Goal: Task Accomplishment & Management: Manage account settings

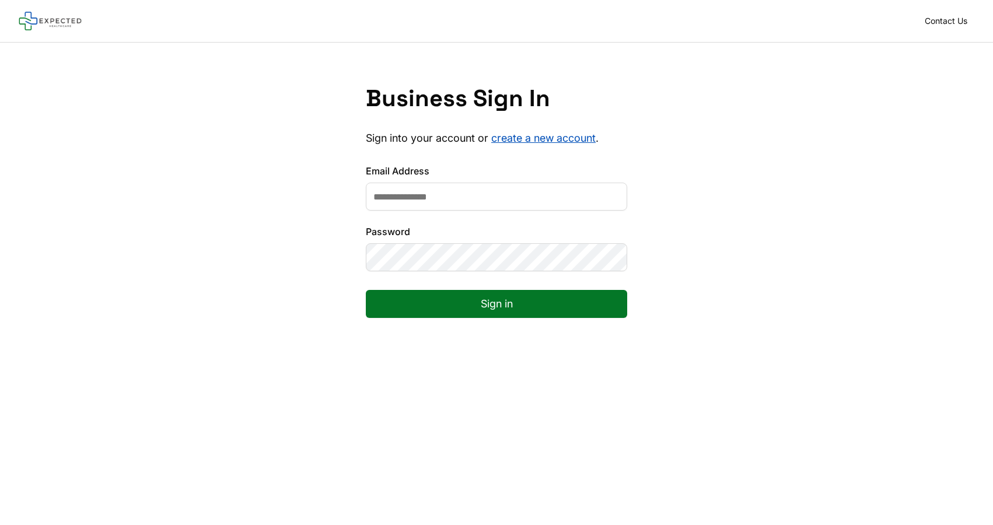
click at [433, 189] on input "Email Address" at bounding box center [496, 197] width 261 height 28
type input "**********"
click at [366, 290] on button "Sign in" at bounding box center [496, 304] width 261 height 28
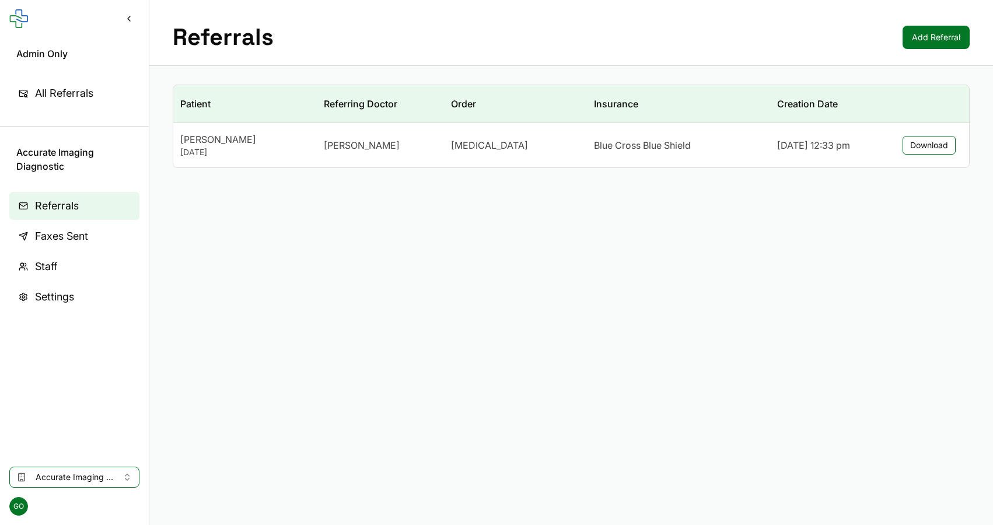
click at [106, 481] on span "Accurate Imaging Diagnostic" at bounding box center [75, 477] width 78 height 12
type input "**********"
click at [107, 455] on span "074e3cb9-f3ee-4b12-a84d-09b2752ab933" at bounding box center [122, 452] width 172 height 12
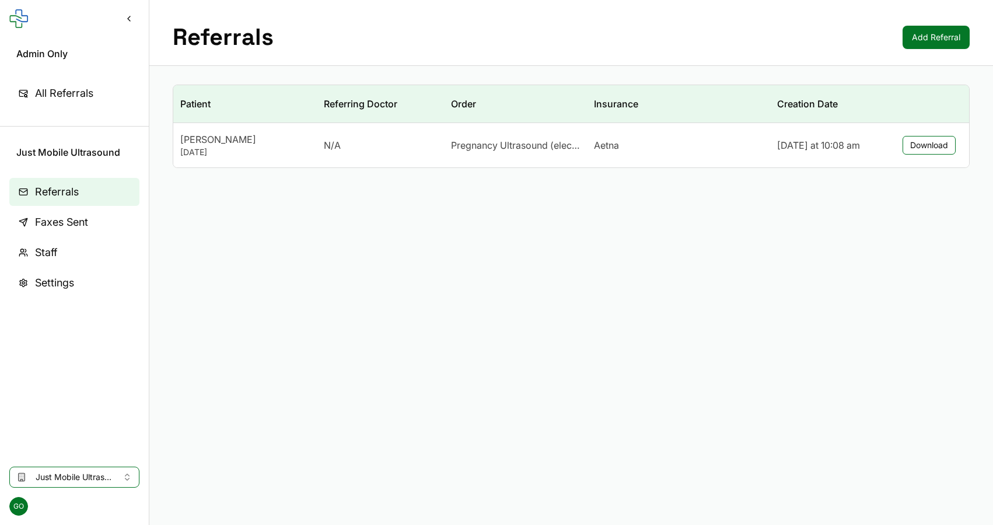
click at [113, 490] on div "GO" at bounding box center [74, 506] width 149 height 37
click at [113, 482] on span "Just Mobile Ultrasound" at bounding box center [75, 477] width 78 height 12
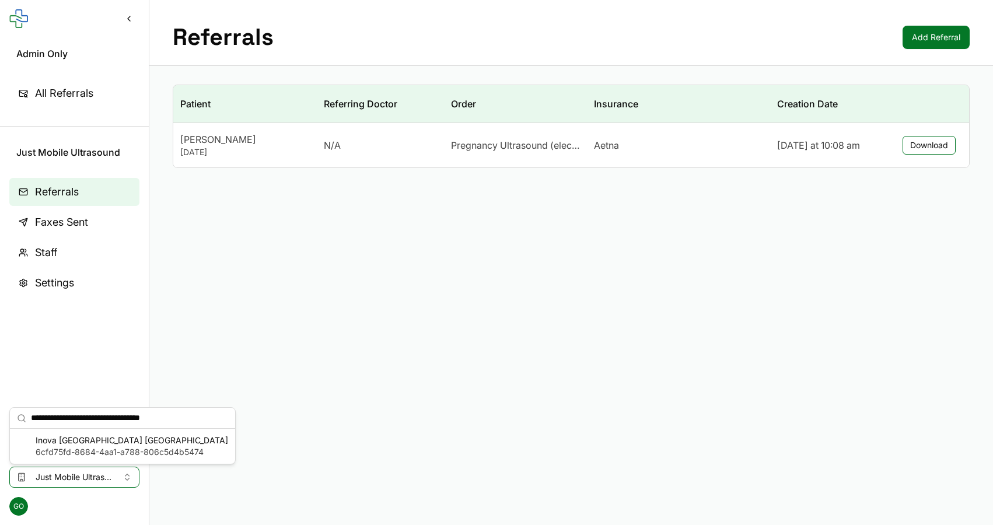
type input "**********"
click at [104, 439] on span "Inova [GEOGRAPHIC_DATA] [GEOGRAPHIC_DATA]" at bounding box center [132, 440] width 192 height 12
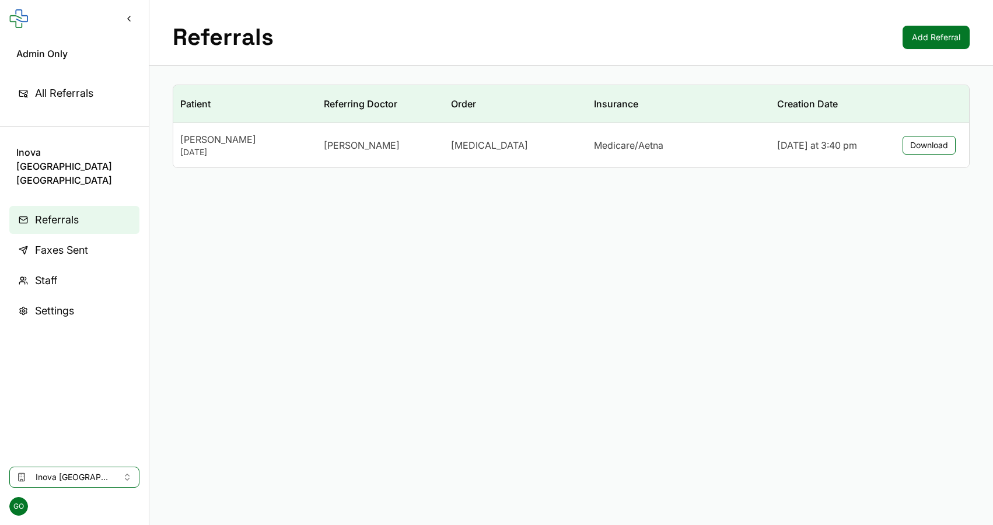
click at [92, 481] on span "Inova [GEOGRAPHIC_DATA] [GEOGRAPHIC_DATA]" at bounding box center [75, 477] width 78 height 12
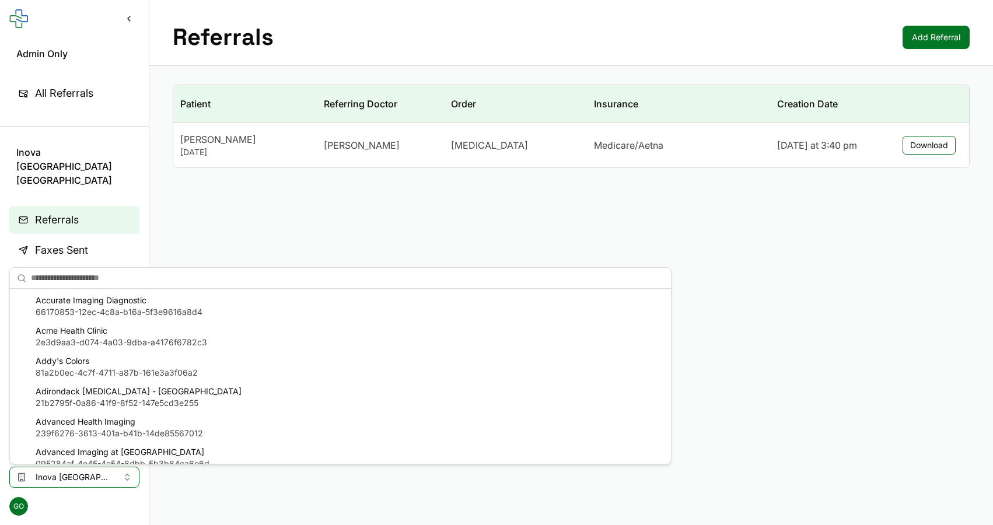
click at [503, 184] on div "Patient Referring Doctor Order Insurance Creation Date [PERSON_NAME] [DATE] [PE…" at bounding box center [570, 126] width 843 height 121
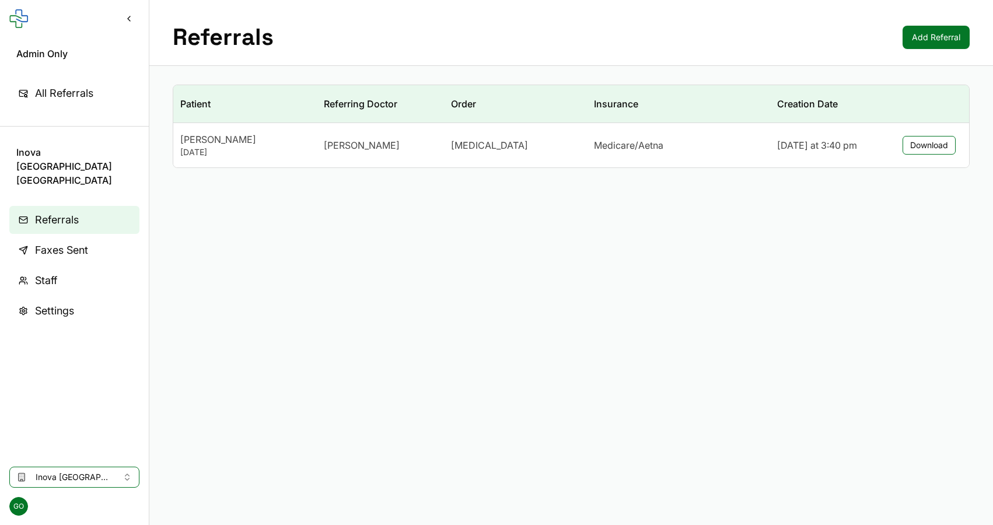
click at [629, 269] on main "Referrals Add Referral Patient Referring Doctor Order Insurance Creation Date […" at bounding box center [570, 262] width 843 height 525
click at [86, 474] on span "Inova [GEOGRAPHIC_DATA] [GEOGRAPHIC_DATA]" at bounding box center [75, 477] width 78 height 12
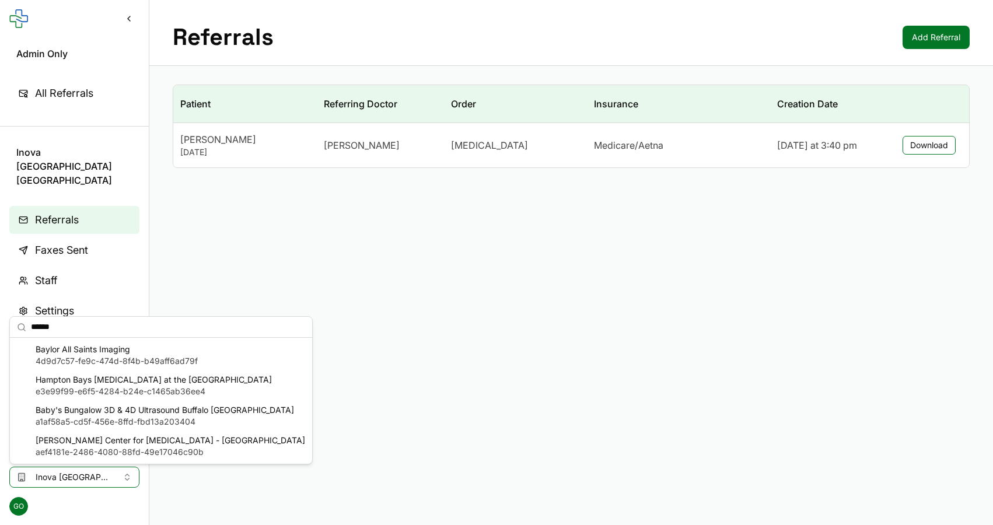
type input "******"
click at [107, 349] on span "Baylor All Saints Imaging" at bounding box center [117, 349] width 162 height 12
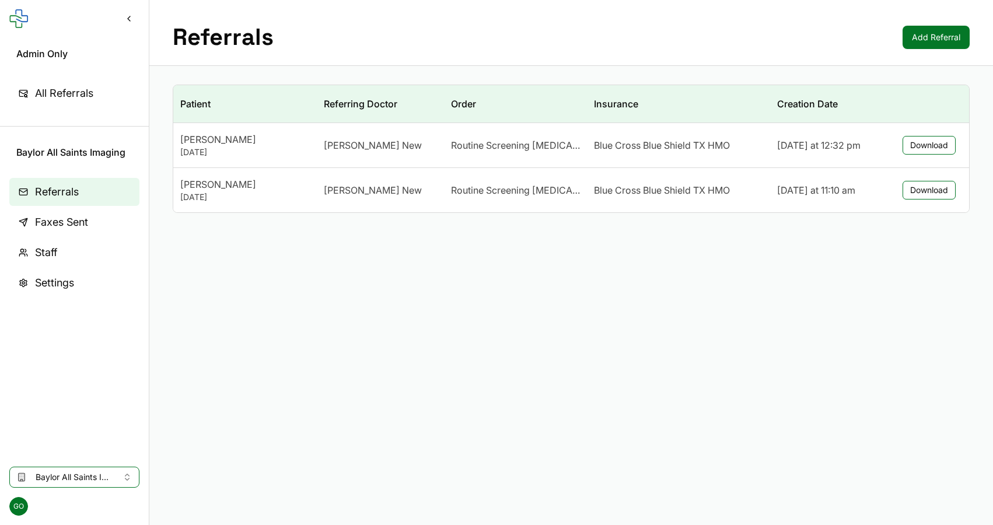
click at [71, 253] on link "Staff" at bounding box center [74, 253] width 130 height 28
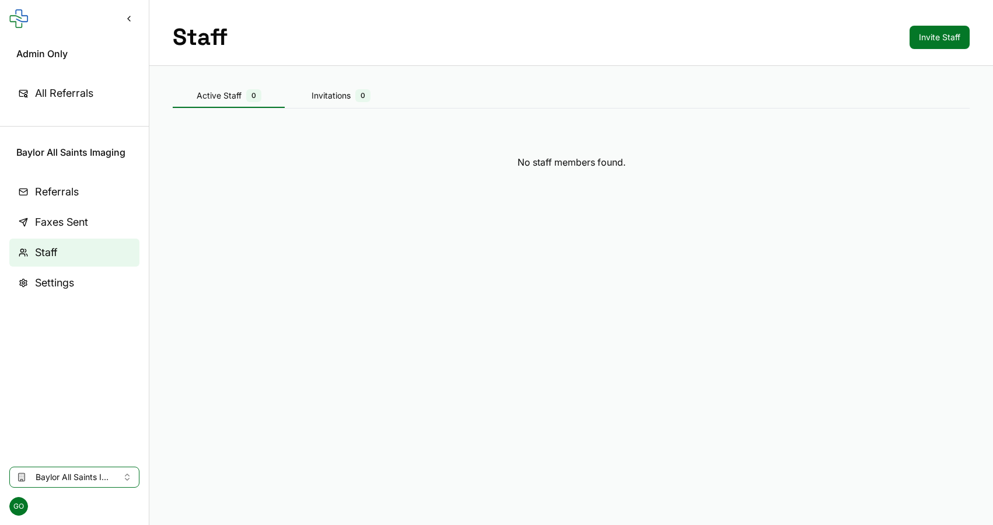
click at [945, 32] on button "Invite Staff" at bounding box center [939, 37] width 60 height 23
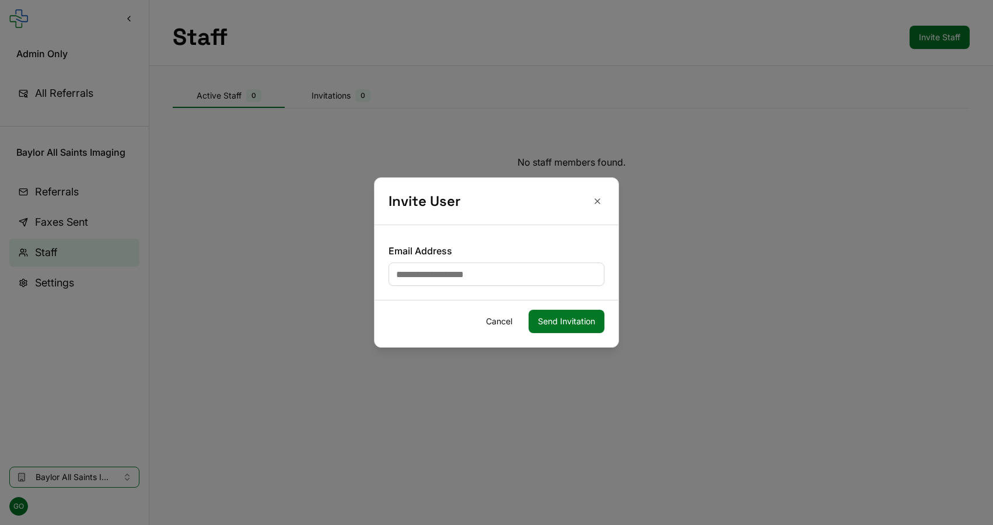
paste input "**********"
type input "**********"
click at [584, 318] on button "Send Invitation" at bounding box center [566, 321] width 76 height 23
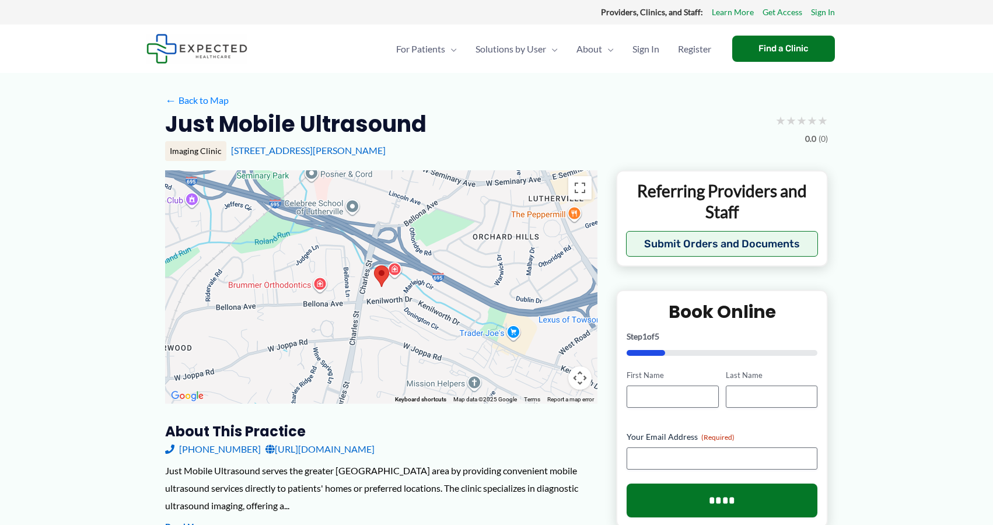
click at [319, 156] on div "1122 Kenilworth Dr Suite 115, Towson, MD" at bounding box center [529, 150] width 597 height 13
click at [324, 149] on link "1122 Kenilworth Dr Suite 115, Towson, MD" at bounding box center [308, 150] width 155 height 11
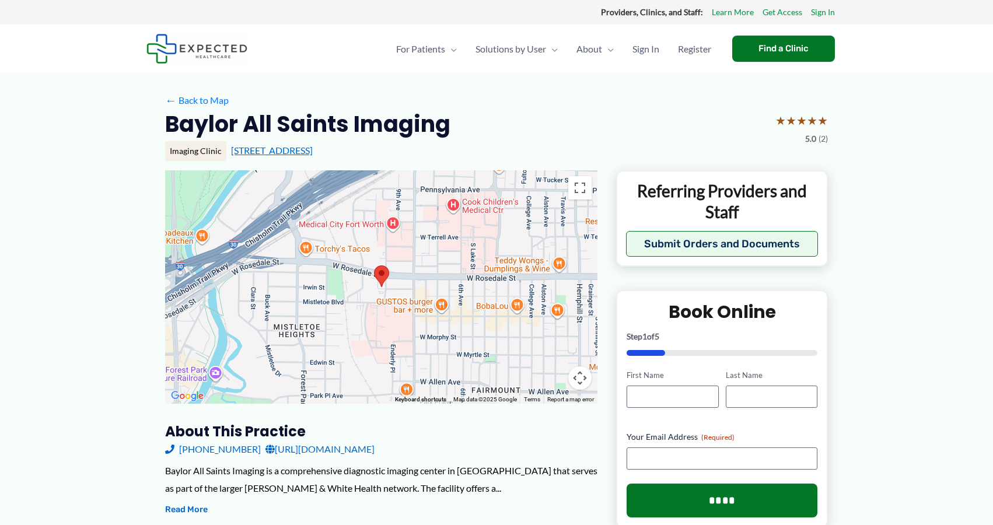
click at [294, 150] on link "[STREET_ADDRESS]" at bounding box center [272, 150] width 82 height 11
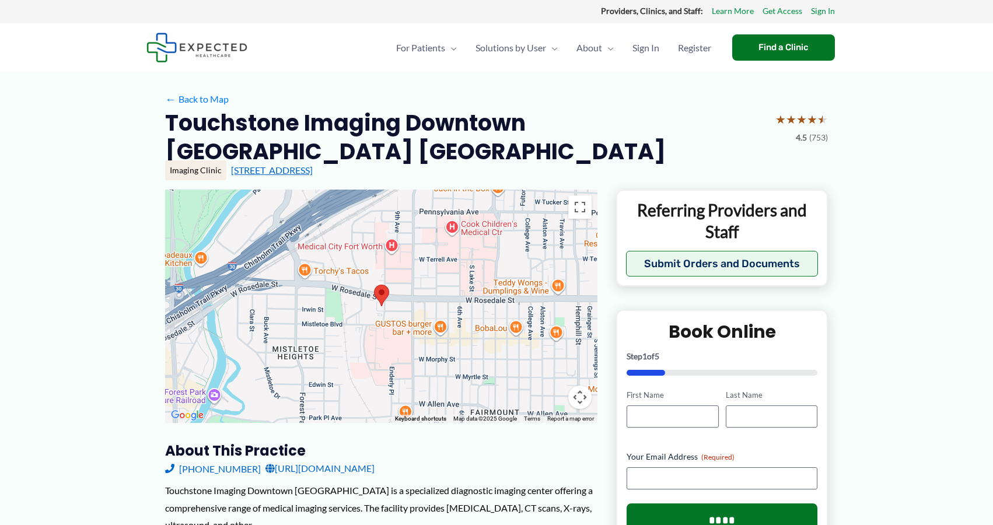
scroll to position [2, 0]
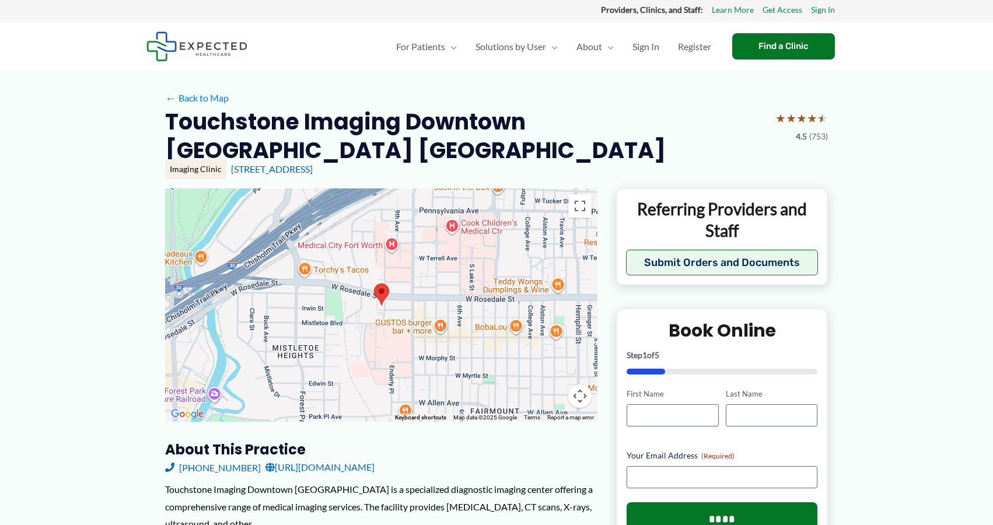
click at [262, 124] on h2 "Touchstone Imaging Downtown Fort Worth Rosedale" at bounding box center [465, 136] width 601 height 58
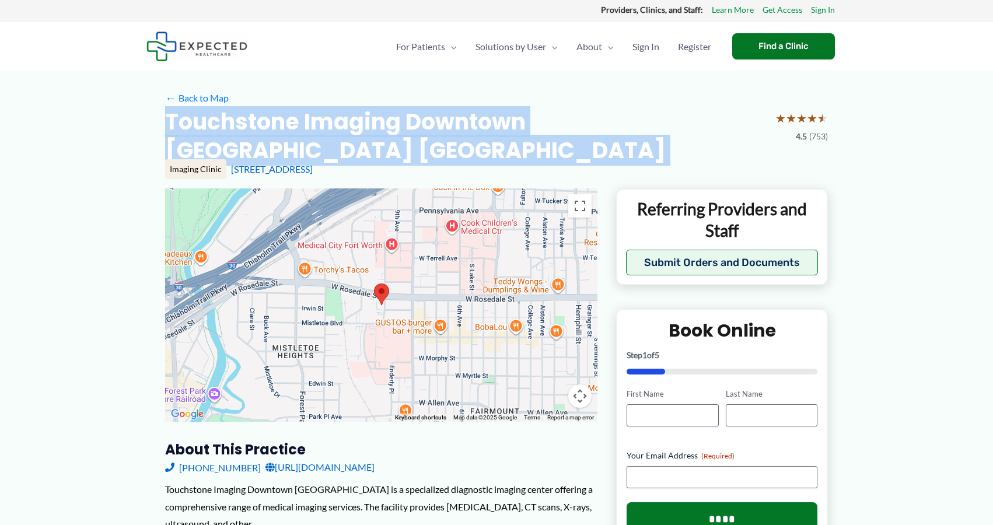
click at [262, 124] on h2 "Touchstone Imaging Downtown Fort Worth Rosedale" at bounding box center [465, 136] width 601 height 58
copy div "Touchstone Imaging Downtown Fort Worth Rosedale"
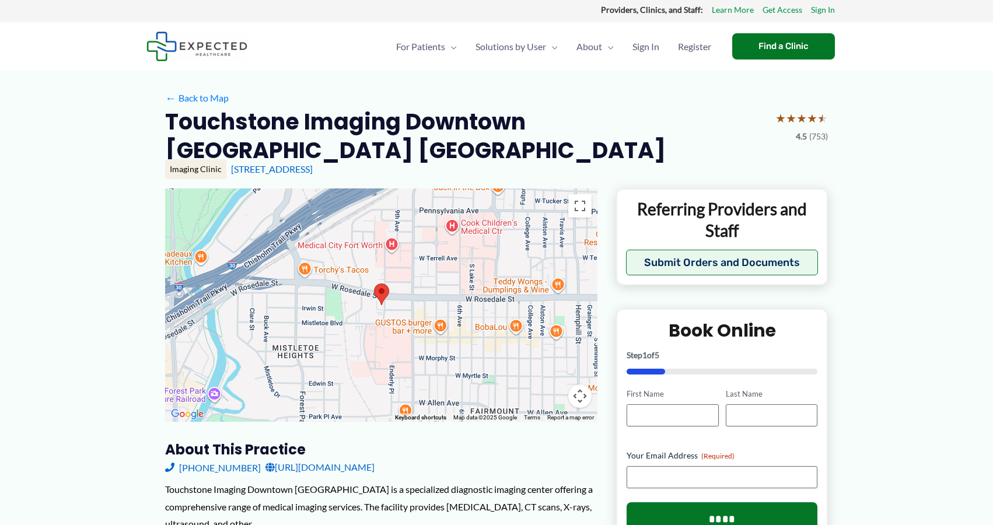
click at [370, 128] on h2 "Touchstone Imaging Downtown Fort Worth Rosedale" at bounding box center [465, 136] width 601 height 58
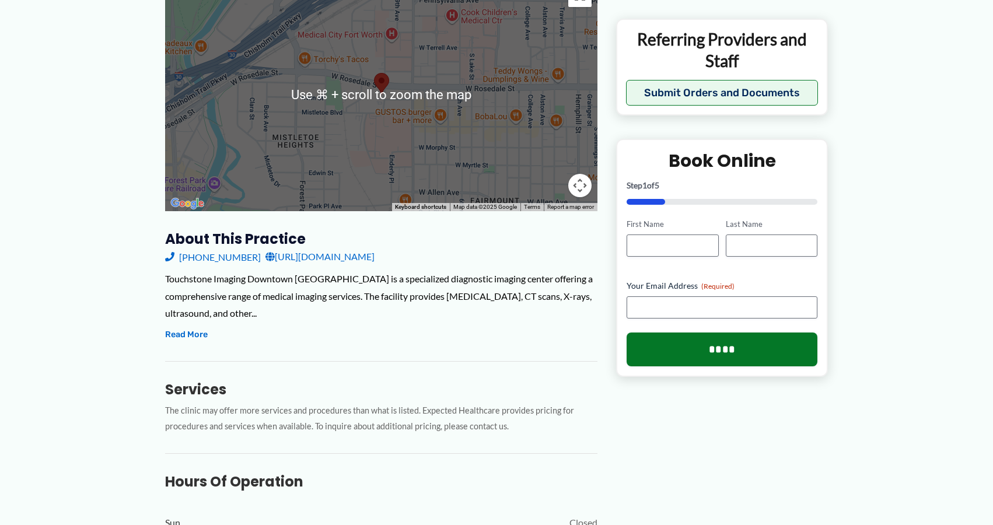
scroll to position [0, 0]
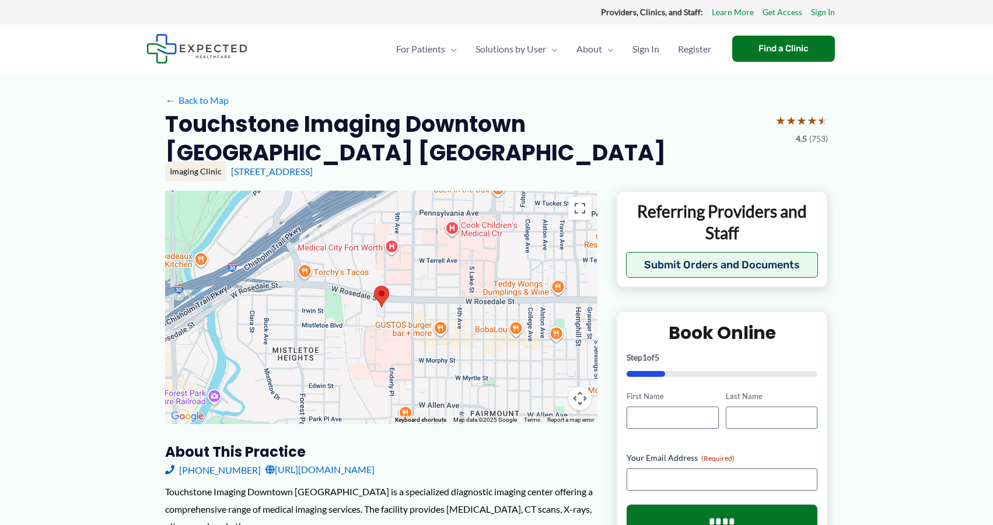
click at [306, 125] on h2 "Touchstone Imaging Downtown Fort Worth Rosedale" at bounding box center [465, 139] width 601 height 58
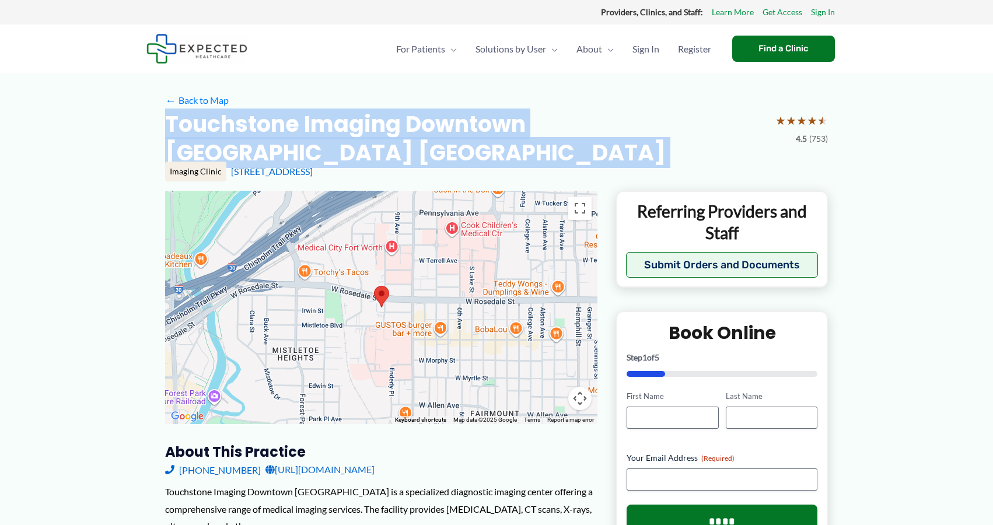
click at [306, 125] on h2 "Touchstone Imaging Downtown Fort Worth Rosedale" at bounding box center [465, 139] width 601 height 58
copy div "Touchstone Imaging Downtown Fort Worth Rosedale"
